Goal: Information Seeking & Learning: Learn about a topic

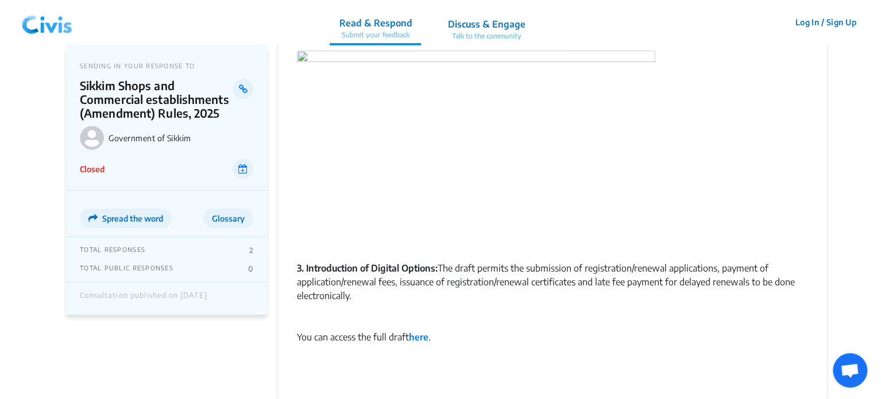
scroll to position [234, 0]
click at [46, 29] on img at bounding box center [47, 22] width 60 height 34
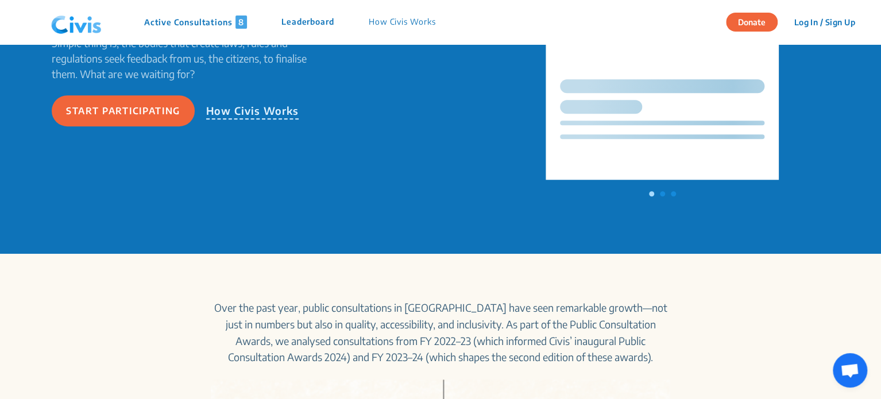
scroll to position [0, 0]
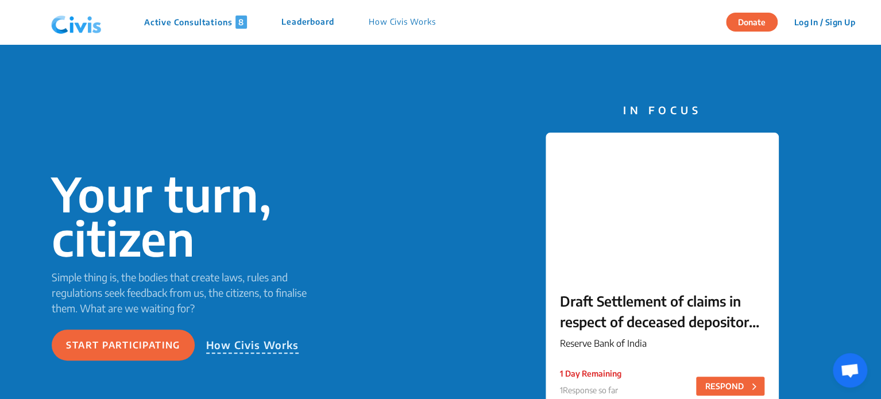
click at [232, 18] on p "Active Consultations 8" at bounding box center [195, 22] width 103 height 13
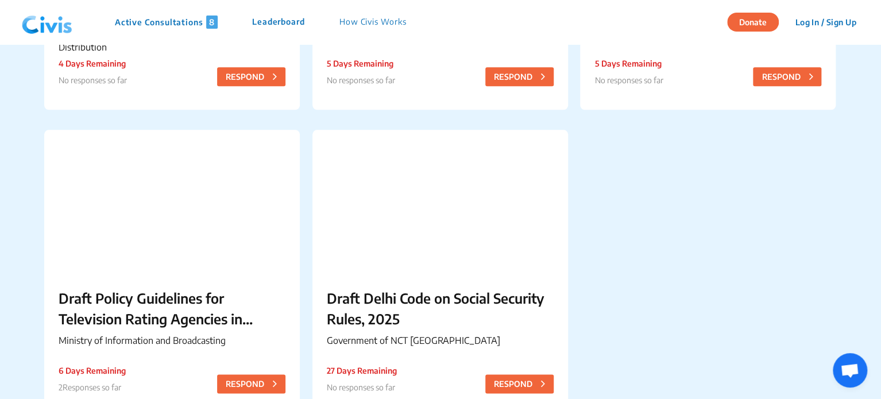
scroll to position [632, 0]
click at [379, 278] on div "Draft Delhi Code on Social Security Rules, 2025 Government of NCT Delhi 27 Days…" at bounding box center [441, 319] width 256 height 93
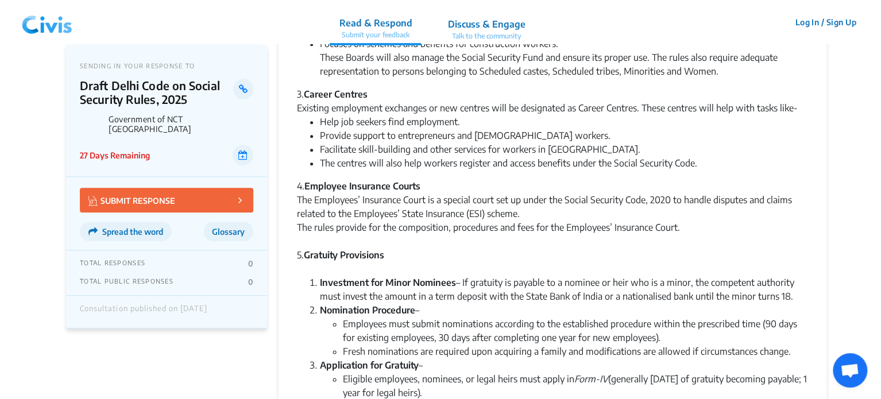
scroll to position [394, 0]
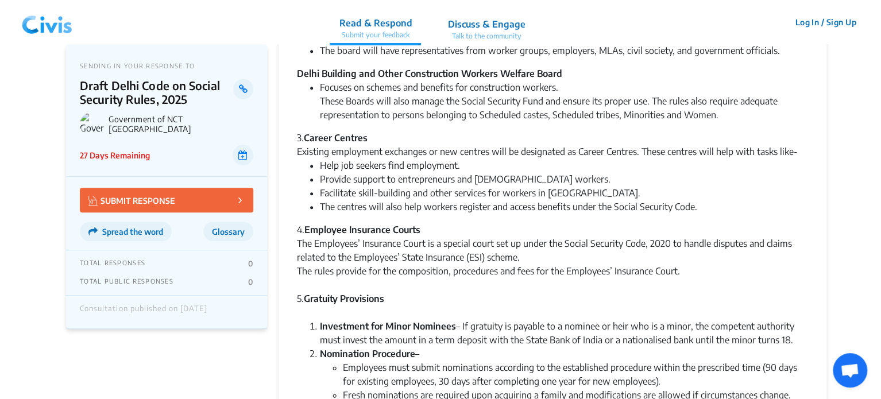
click at [503, 255] on div "The Employees’ Insurance Court is a special court set up under the Social Secur…" at bounding box center [552, 251] width 511 height 28
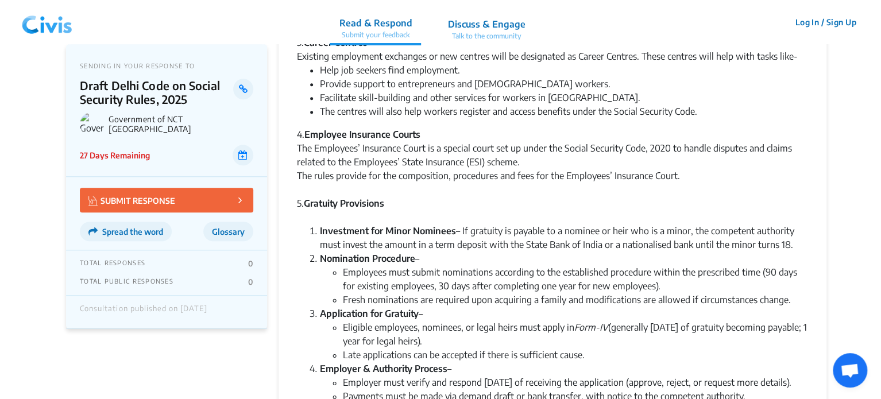
scroll to position [491, 0]
click at [526, 229] on li "Investment for Minor Nominees – If gratuity is payable to a nominee or heir who…" at bounding box center [564, 237] width 488 height 28
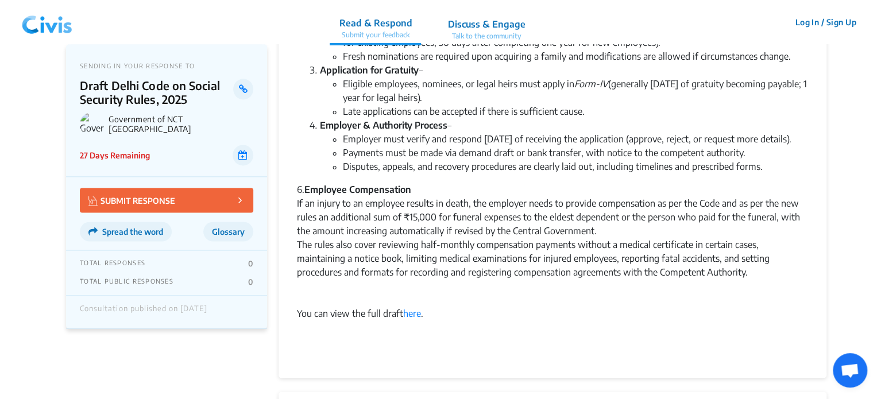
scroll to position [738, 0]
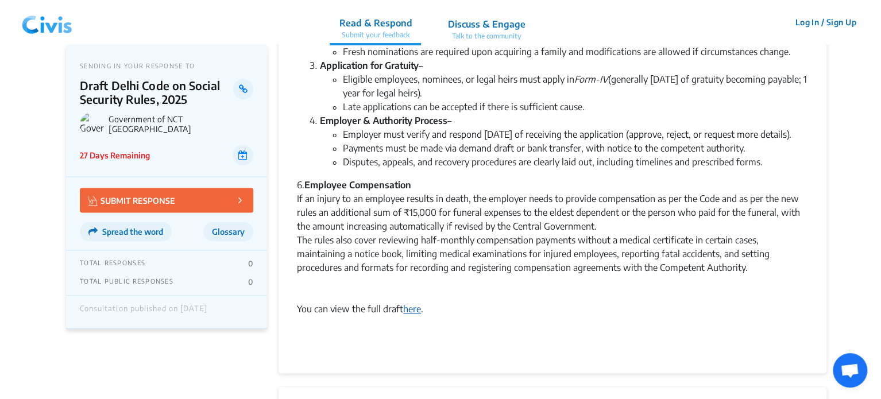
click at [414, 315] on link "here" at bounding box center [412, 308] width 18 height 11
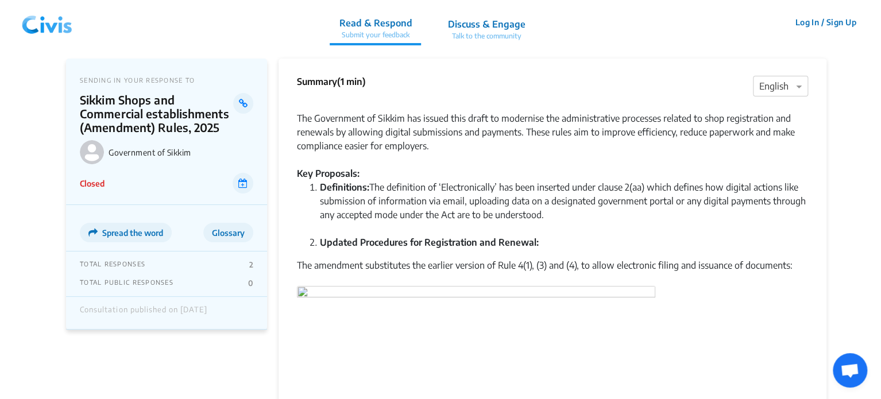
click at [53, 23] on img at bounding box center [47, 22] width 60 height 34
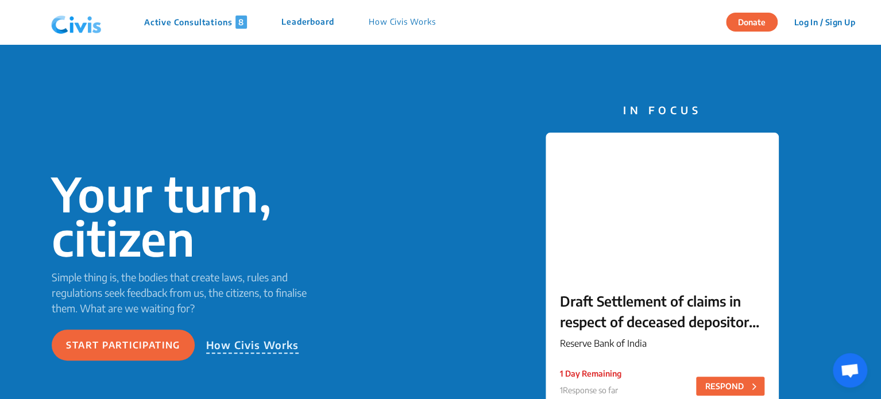
click at [181, 21] on p "Active Consultations 8" at bounding box center [195, 22] width 103 height 13
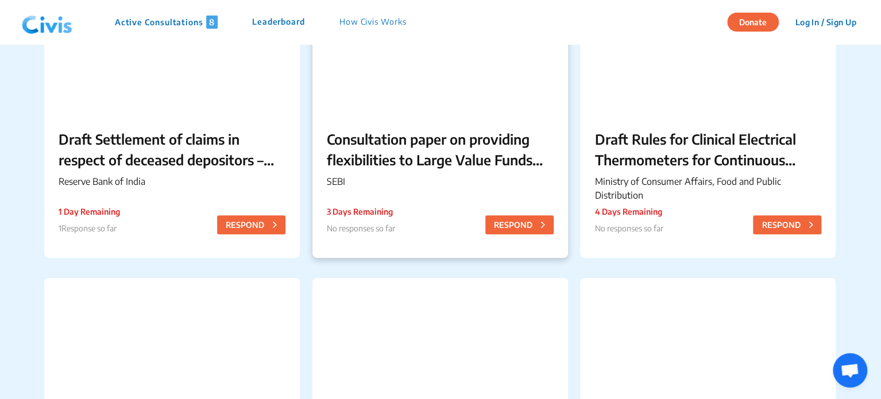
scroll to position [177, 0]
click at [462, 187] on p "SEBI" at bounding box center [440, 181] width 227 height 14
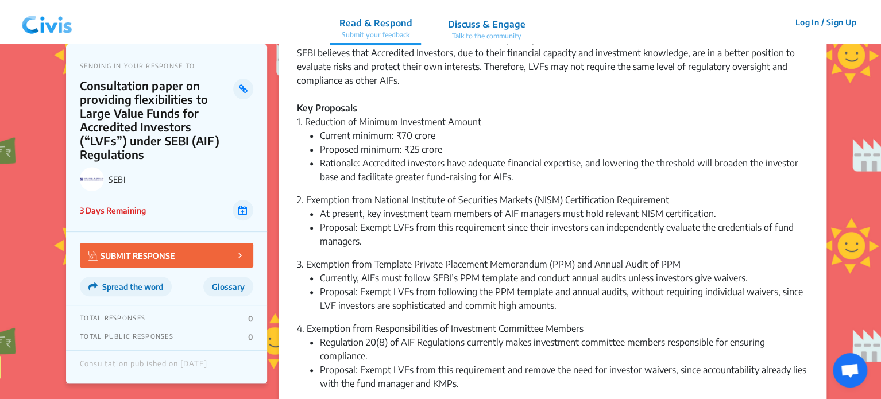
scroll to position [144, 0]
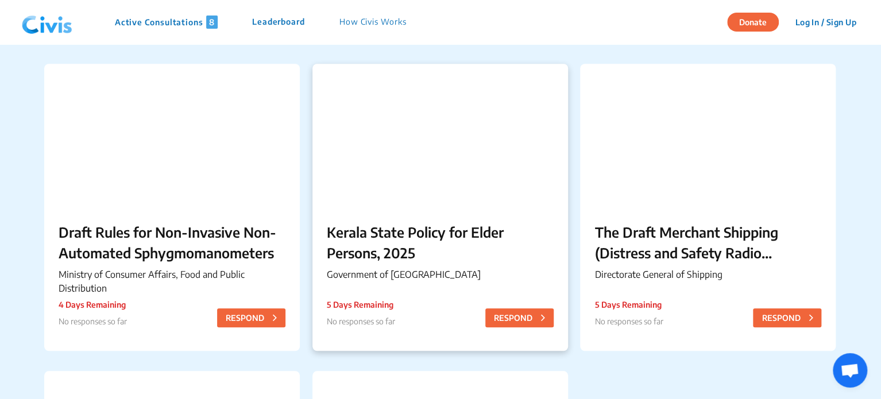
scroll to position [392, 0]
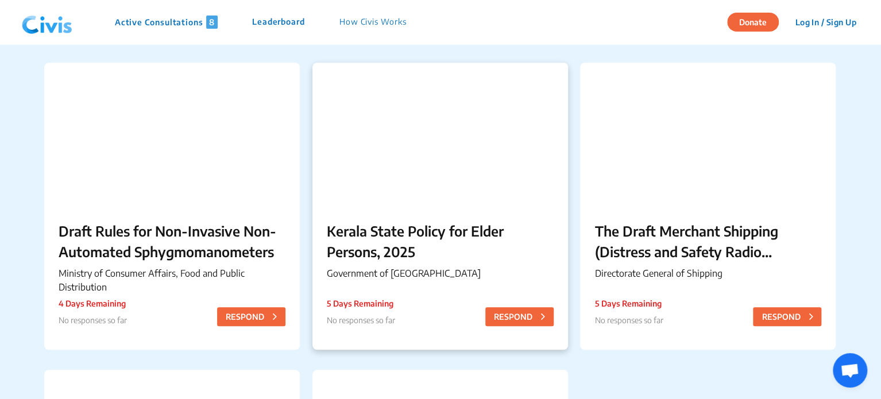
click at [426, 249] on p "Kerala State Policy for Elder Persons, 2025" at bounding box center [440, 241] width 227 height 41
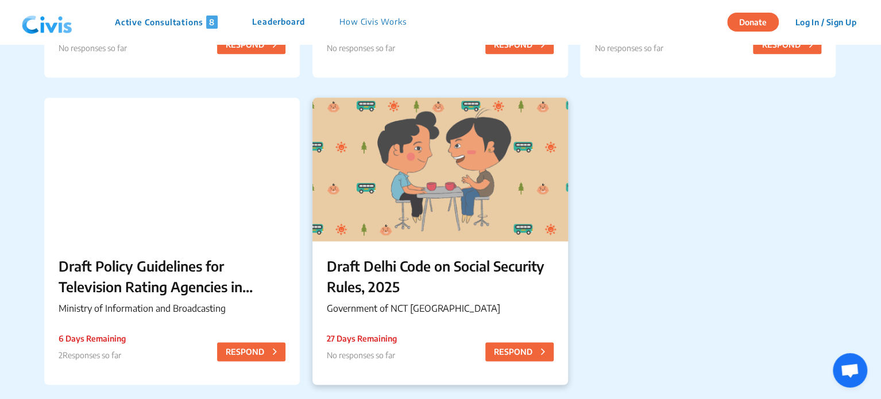
scroll to position [768, 0]
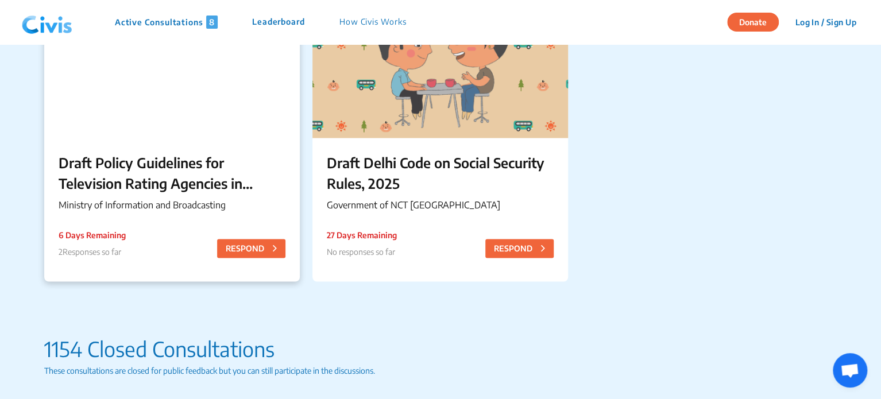
click at [203, 161] on p "Draft Policy Guidelines for Television Rating Agencies in [GEOGRAPHIC_DATA]" at bounding box center [172, 172] width 227 height 41
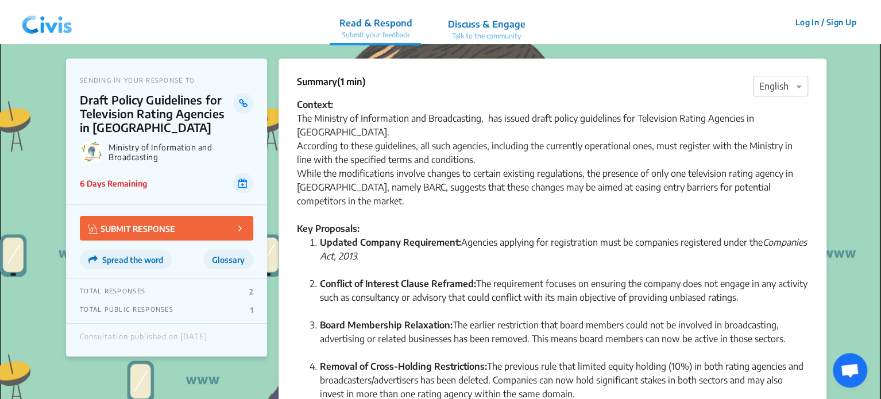
click at [47, 16] on img at bounding box center [47, 22] width 60 height 34
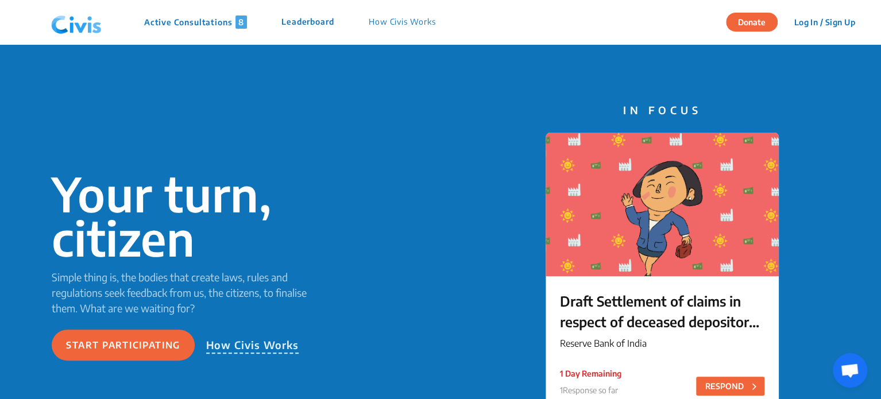
click at [194, 21] on p "Active Consultations 8" at bounding box center [195, 22] width 103 height 13
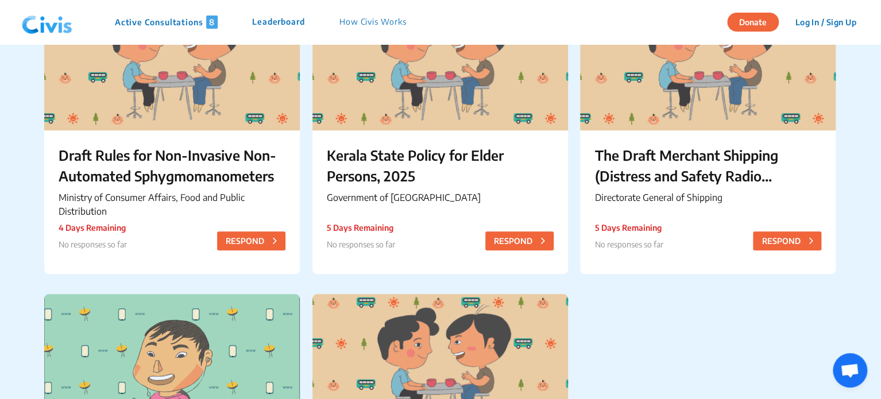
scroll to position [464, 0]
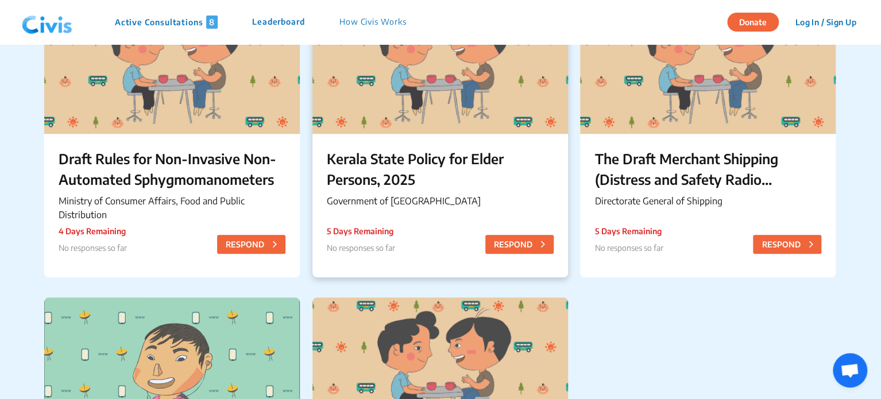
click at [398, 178] on p "Kerala State Policy for Elder Persons, 2025" at bounding box center [440, 168] width 227 height 41
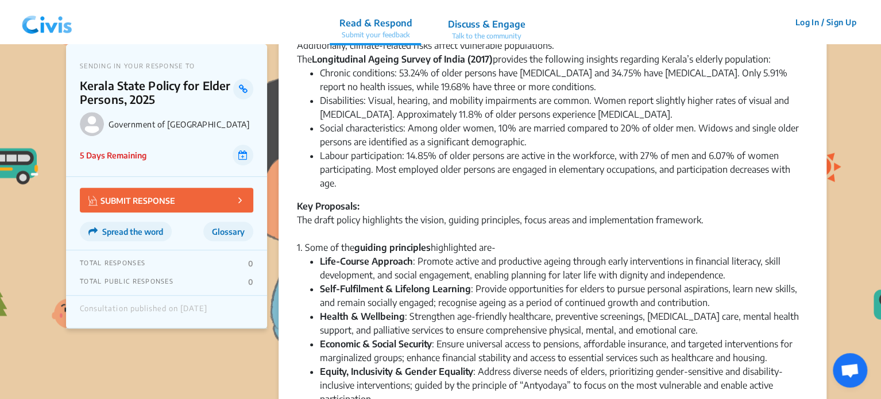
scroll to position [282, 0]
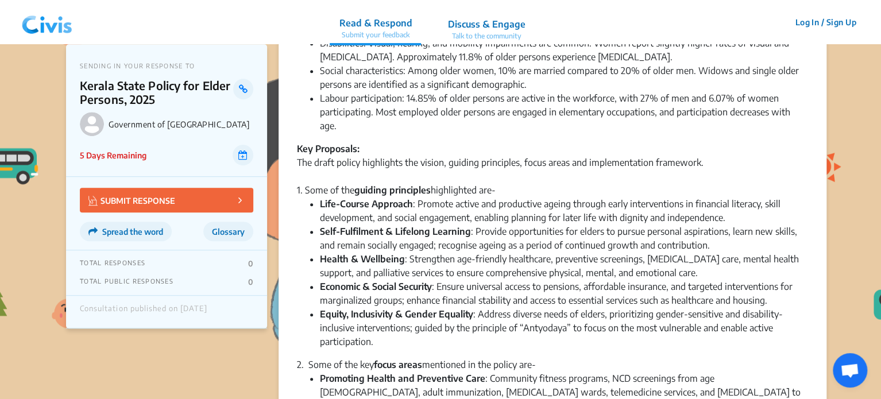
click at [39, 22] on img at bounding box center [47, 22] width 60 height 34
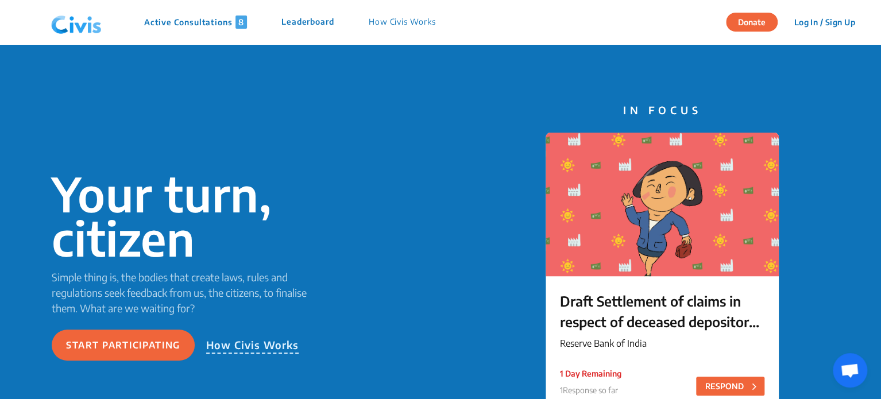
click at [182, 27] on p "Active Consultations 8" at bounding box center [195, 22] width 103 height 13
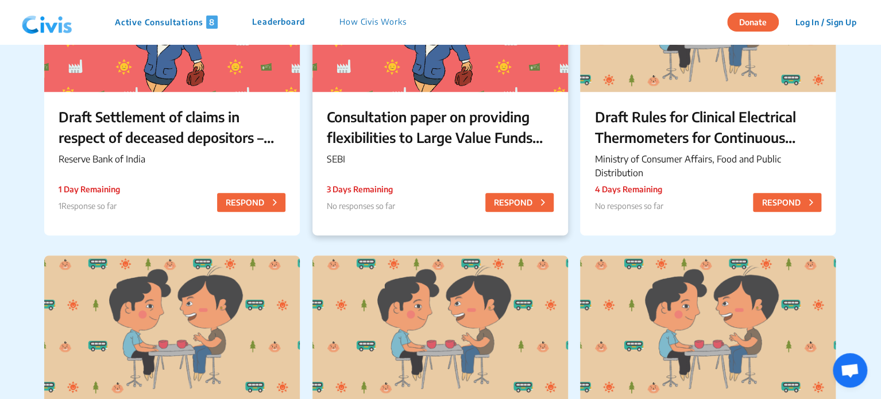
scroll to position [214, 0]
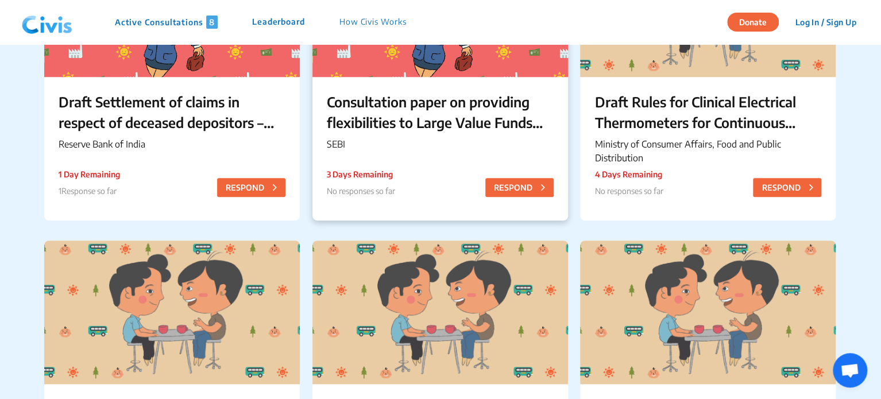
click at [462, 122] on p "Consultation paper on providing flexibilities to Large Value Funds for Accredit…" at bounding box center [440, 111] width 227 height 41
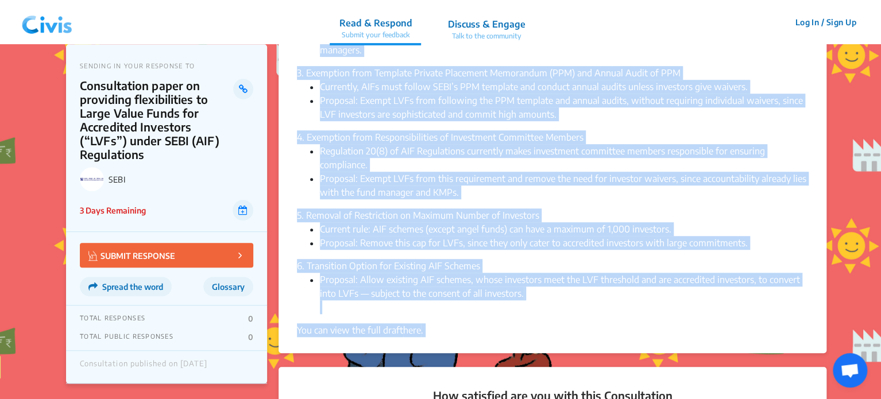
scroll to position [434, 0]
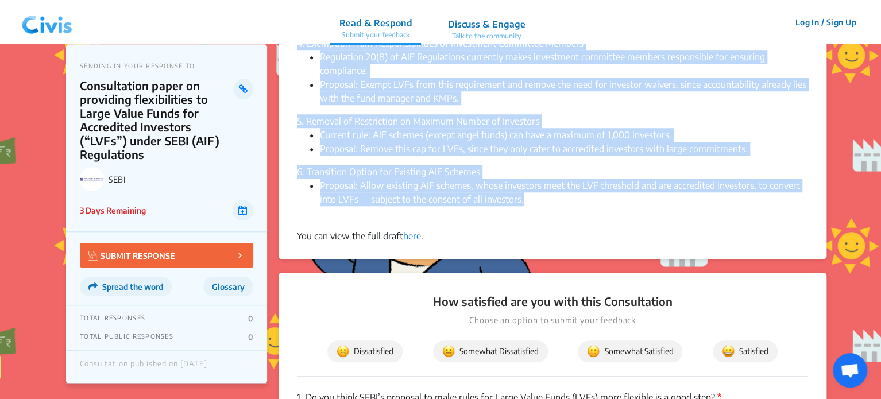
drag, startPoint x: 296, startPoint y: 104, endPoint x: 538, endPoint y: 202, distance: 260.3
copy div "Loremipsum Dolorsit Ametc ad Elits (DOEI) tem incididu u laboreetdolo magna al …"
click at [37, 16] on img at bounding box center [47, 22] width 60 height 34
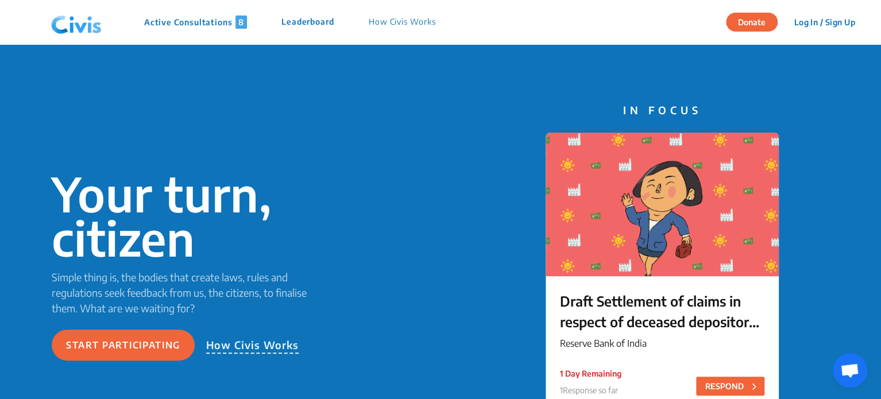
click at [193, 32] on div "Active Consultations 8 Leaderboard How Civis Works" at bounding box center [250, 22] width 406 height 34
click at [194, 24] on p "Active Consultations 8" at bounding box center [195, 22] width 103 height 13
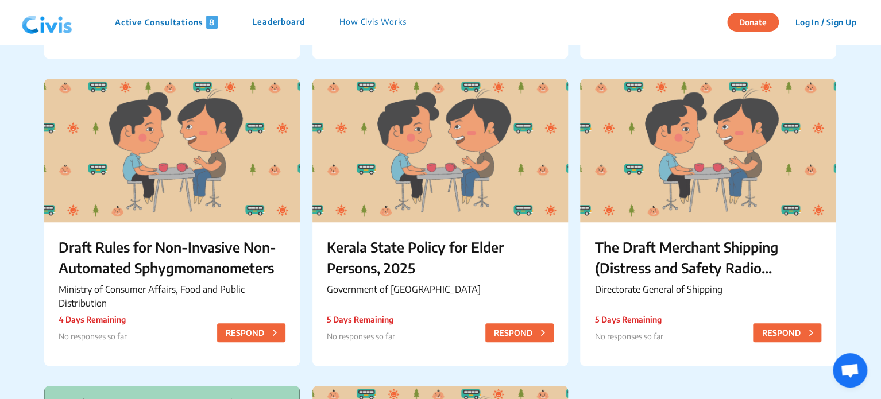
scroll to position [477, 0]
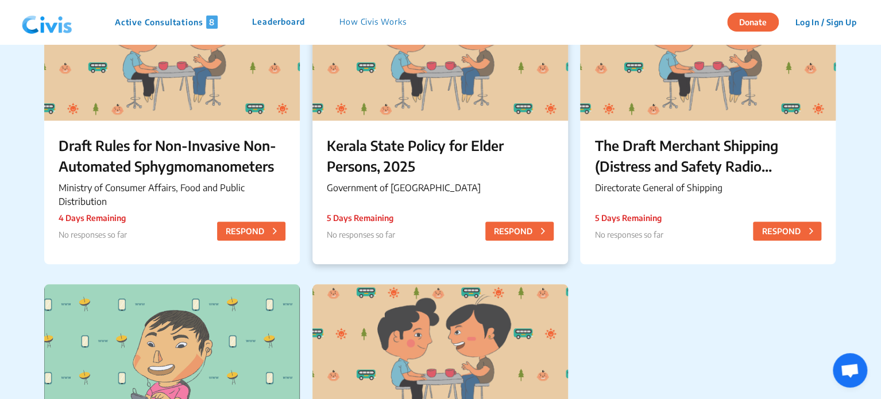
click at [384, 149] on p "Kerala State Policy for Elder Persons, 2025" at bounding box center [440, 155] width 227 height 41
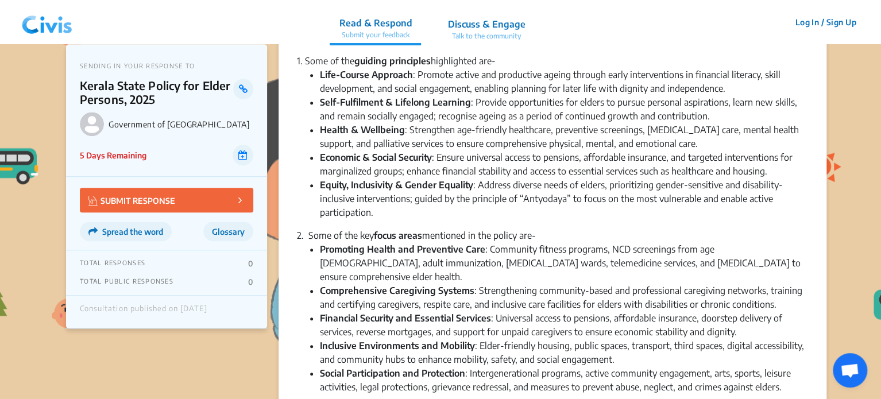
scroll to position [414, 0]
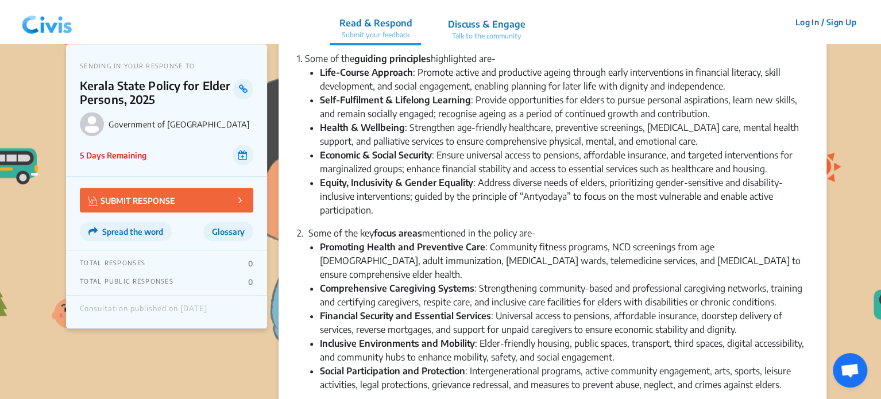
click at [522, 151] on li "Economic & Social Security : Ensure universal access to pensions, affordable in…" at bounding box center [564, 162] width 488 height 28
